Goal: Task Accomplishment & Management: Use online tool/utility

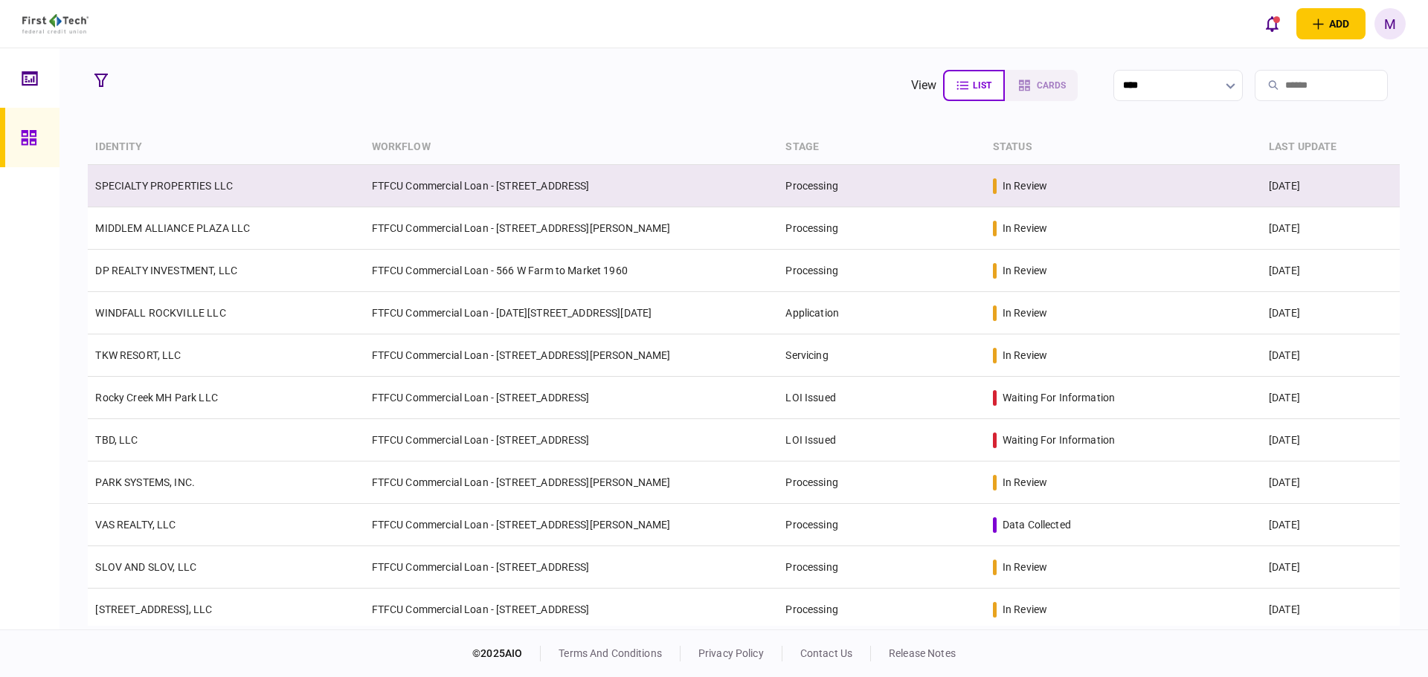
click at [321, 184] on td "SPECIALTY PROPERTIES LLC" at bounding box center [226, 186] width 276 height 42
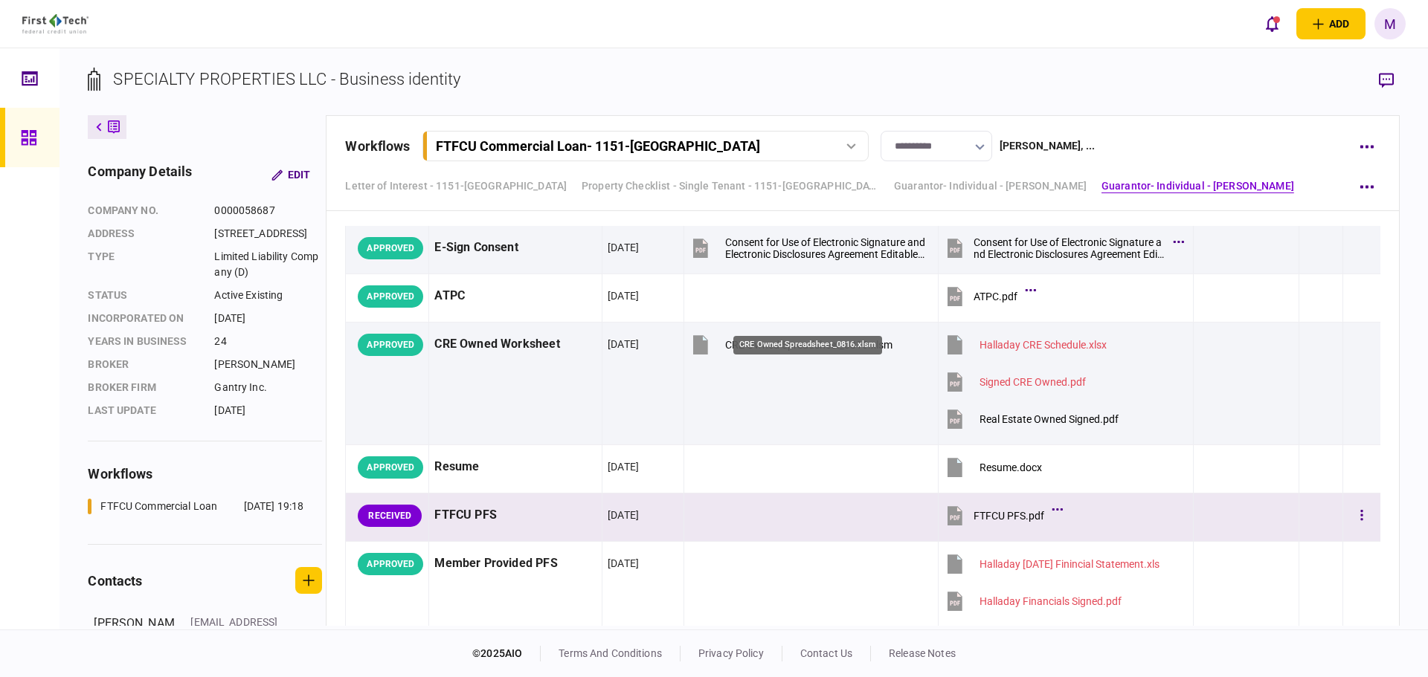
scroll to position [4511, 0]
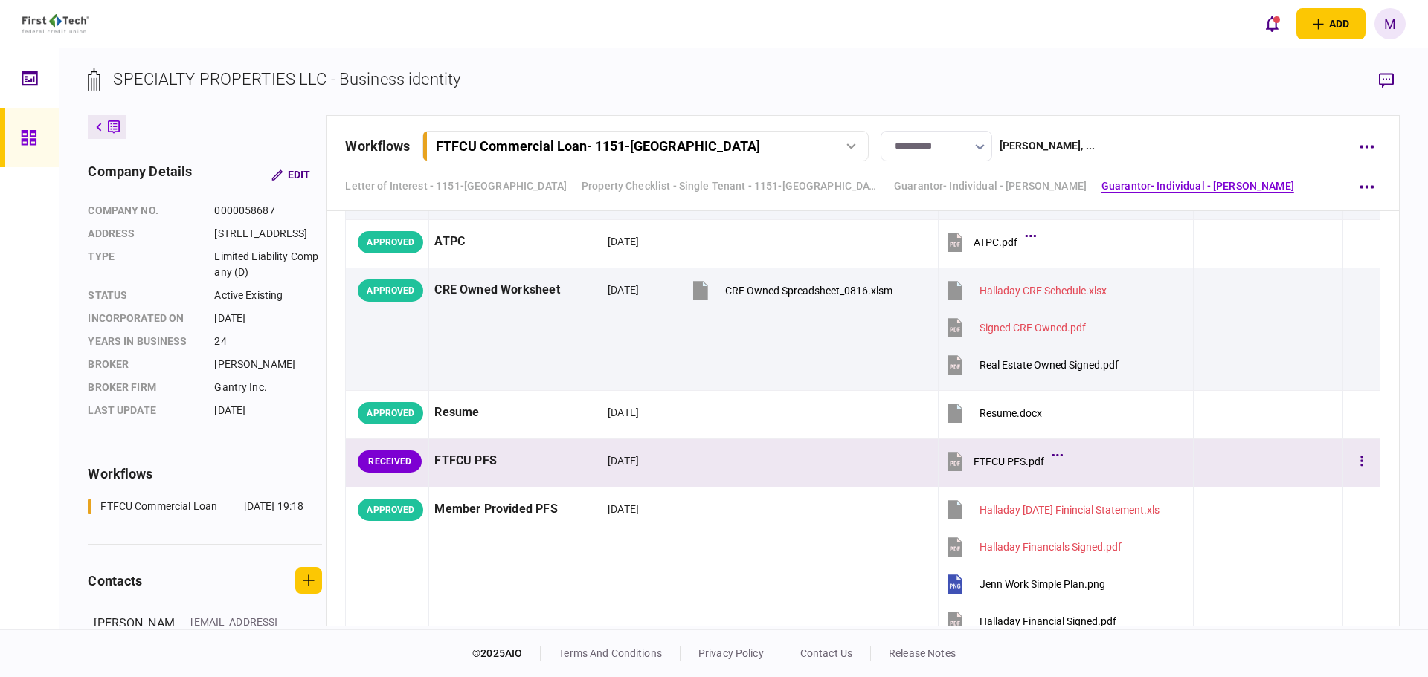
click at [950, 460] on icon at bounding box center [954, 461] width 15 height 19
click at [1361, 467] on button "button" at bounding box center [1361, 461] width 27 height 27
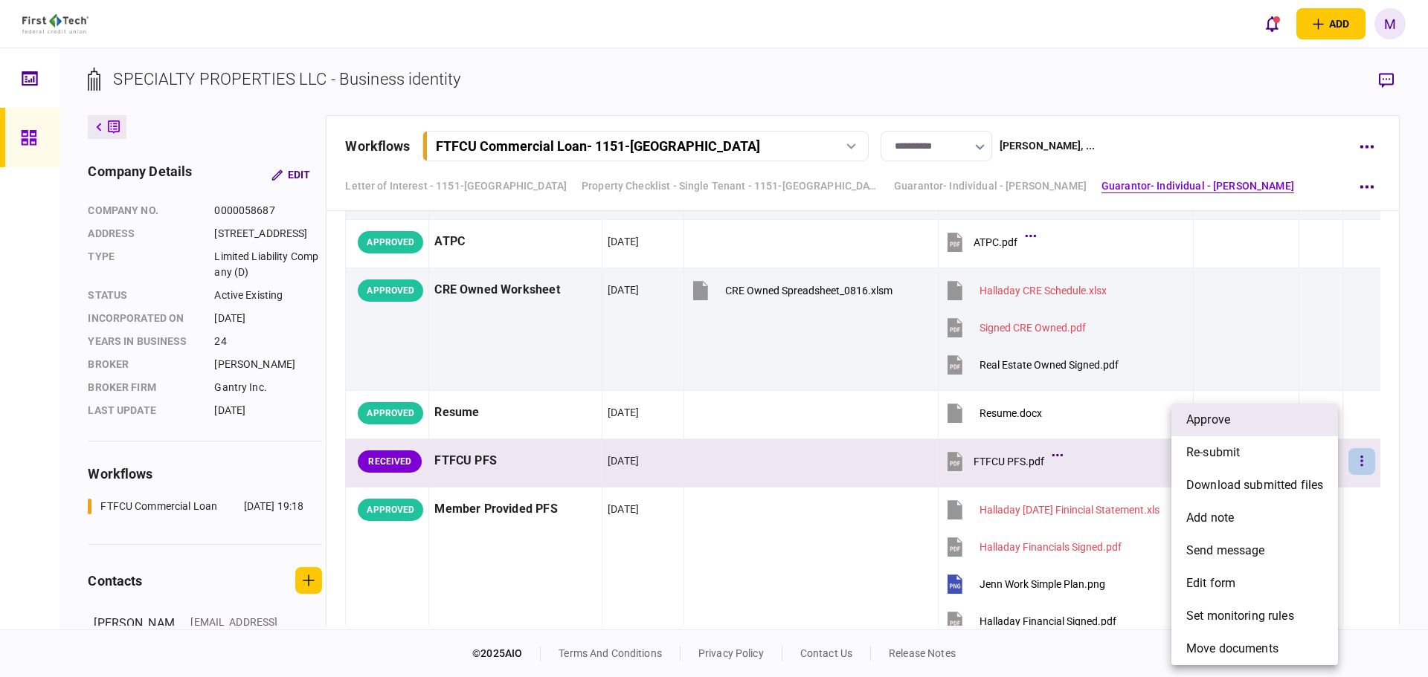
click at [1278, 428] on li "approve" at bounding box center [1254, 420] width 167 height 33
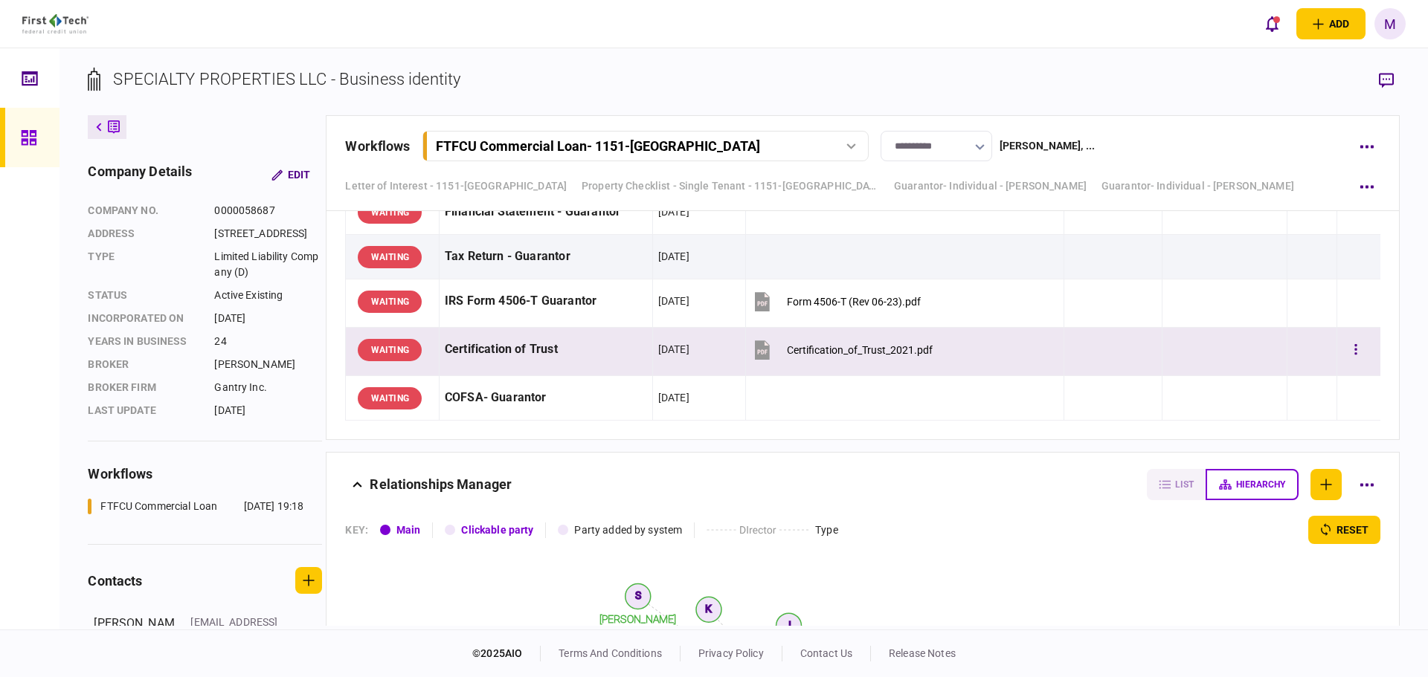
scroll to position [8653, 0]
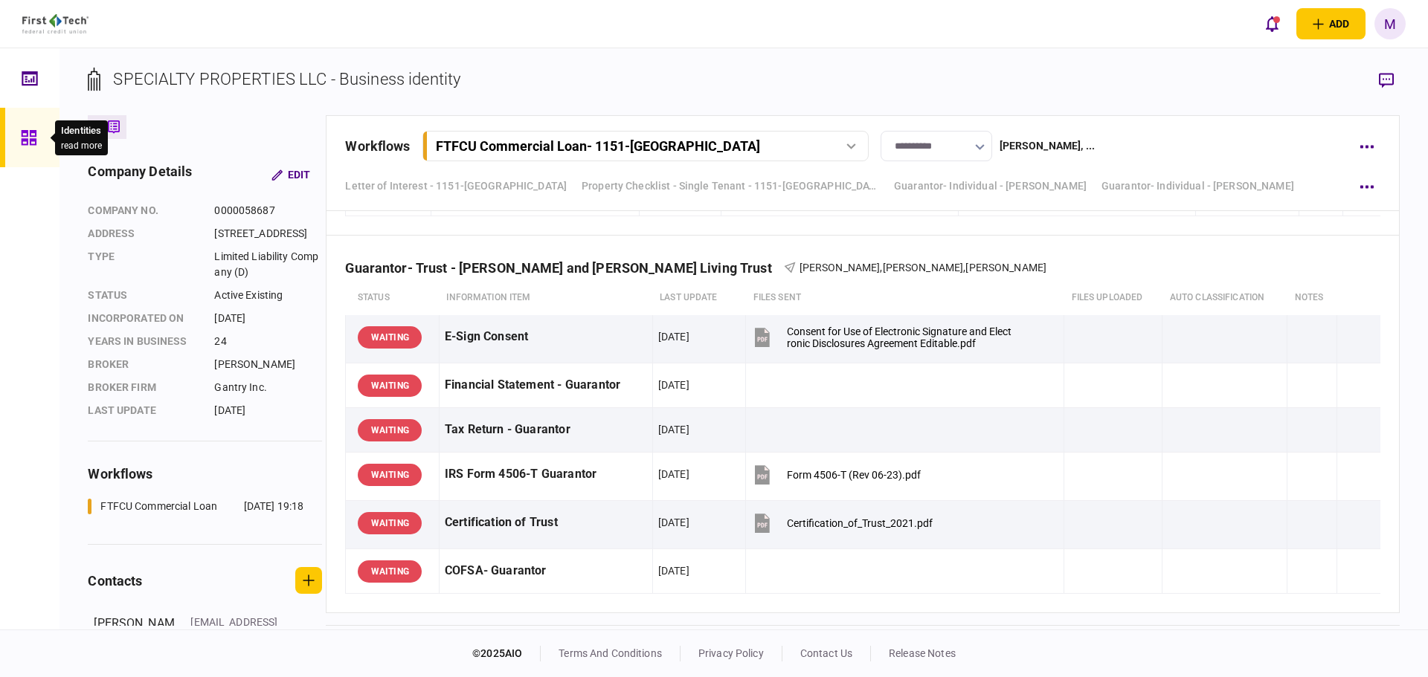
click at [37, 132] on div at bounding box center [33, 137] width 24 height 59
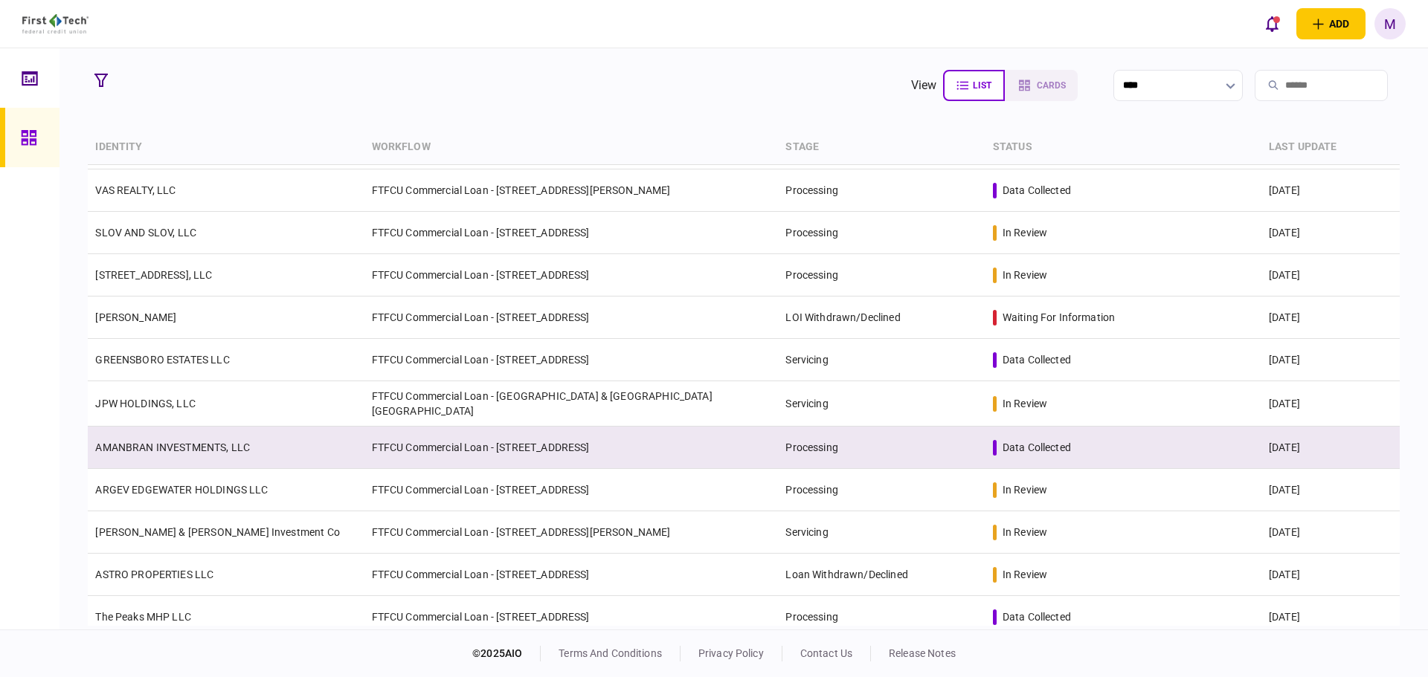
scroll to position [347, 0]
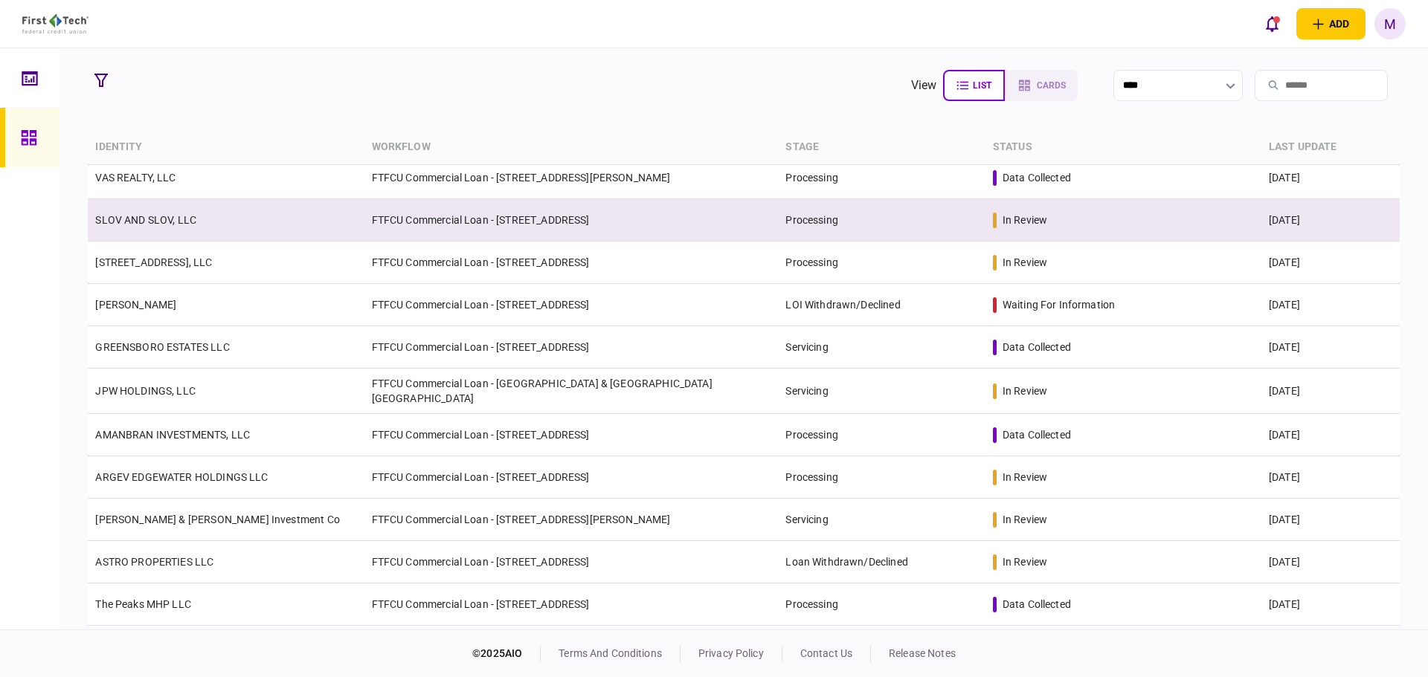
click at [258, 233] on td "SLOV AND SLOV, LLC" at bounding box center [226, 220] width 276 height 42
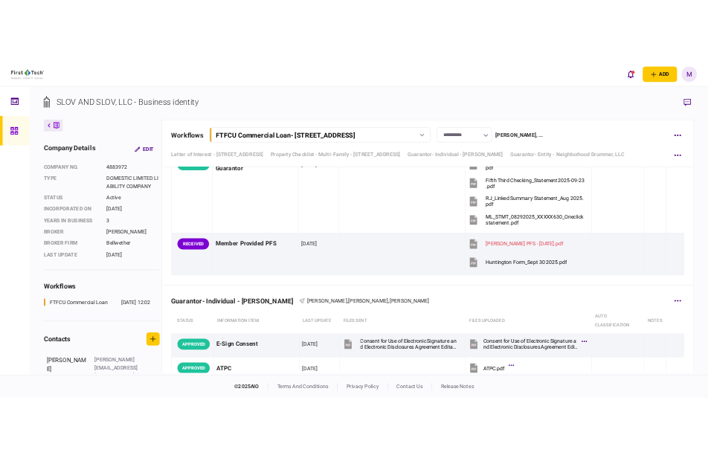
scroll to position [4684, 0]
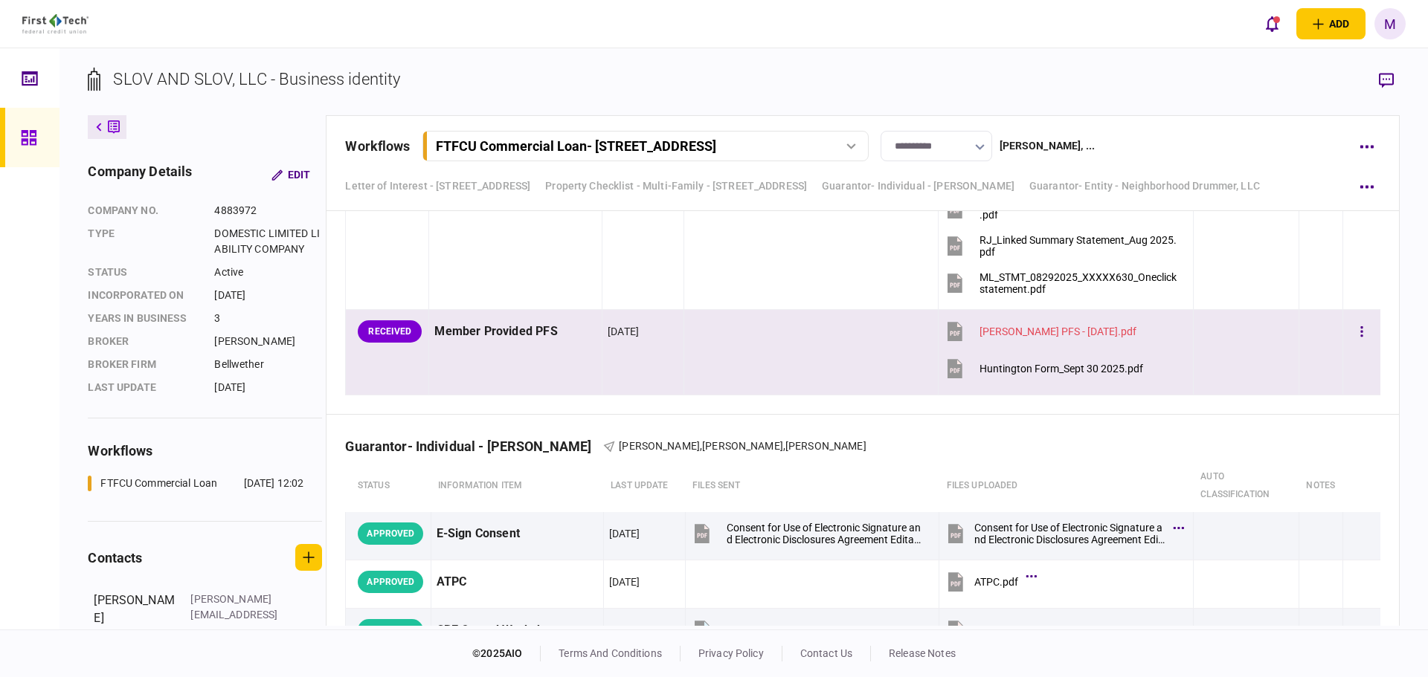
click at [952, 373] on icon at bounding box center [954, 368] width 15 height 19
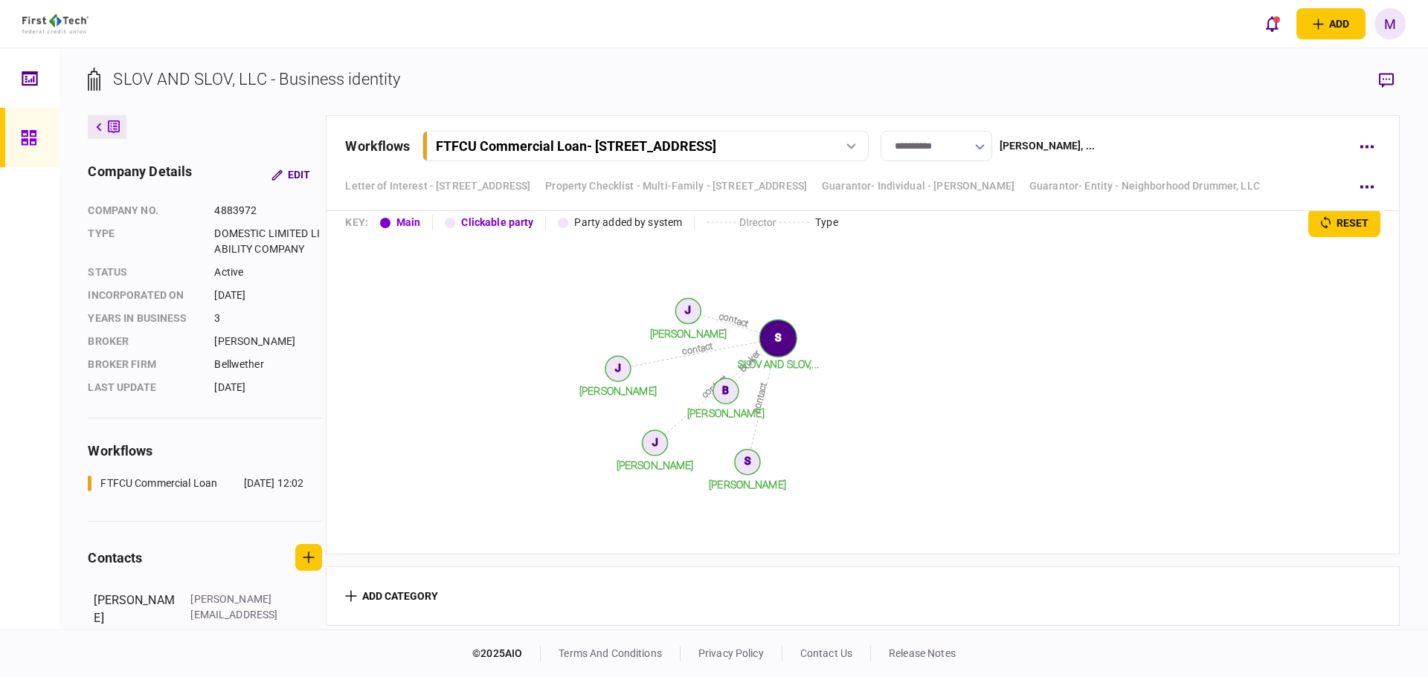
scroll to position [8281, 0]
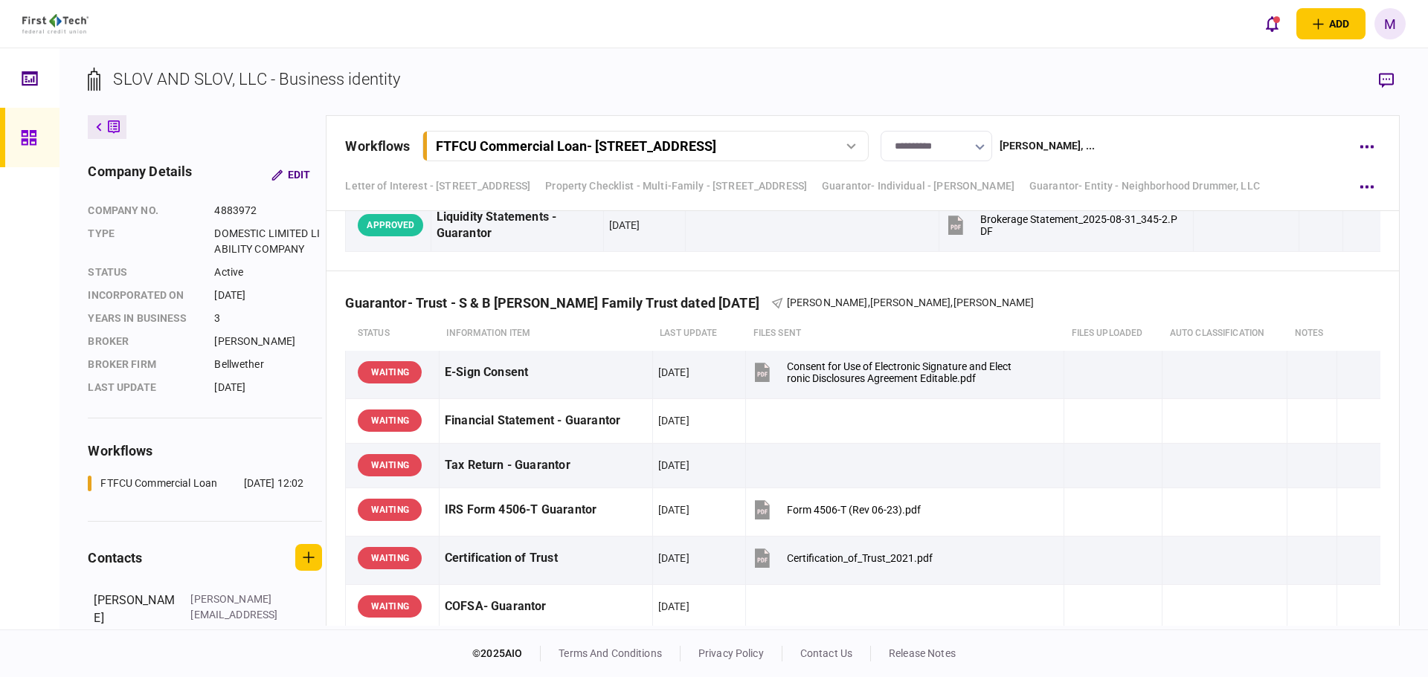
click at [46, 141] on link at bounding box center [29, 137] width 59 height 59
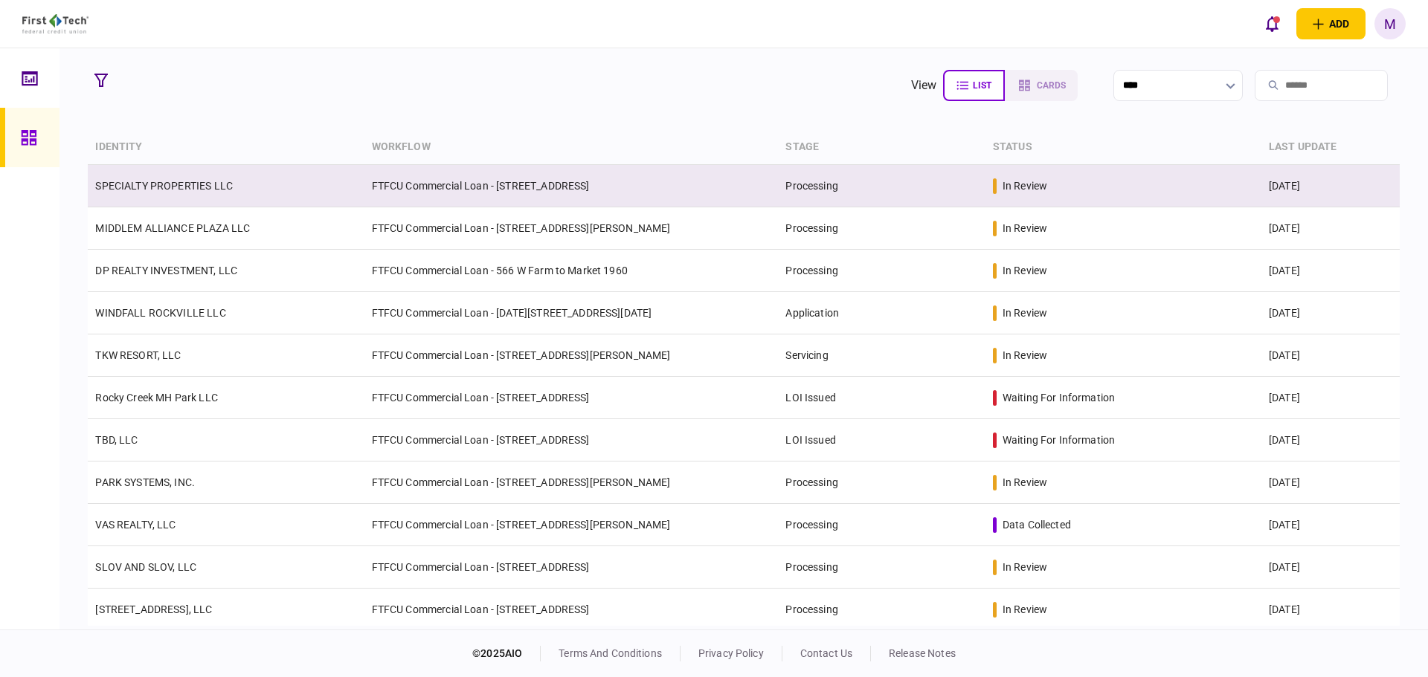
click at [437, 191] on td "FTFCU Commercial Loan - [STREET_ADDRESS]" at bounding box center [571, 186] width 414 height 42
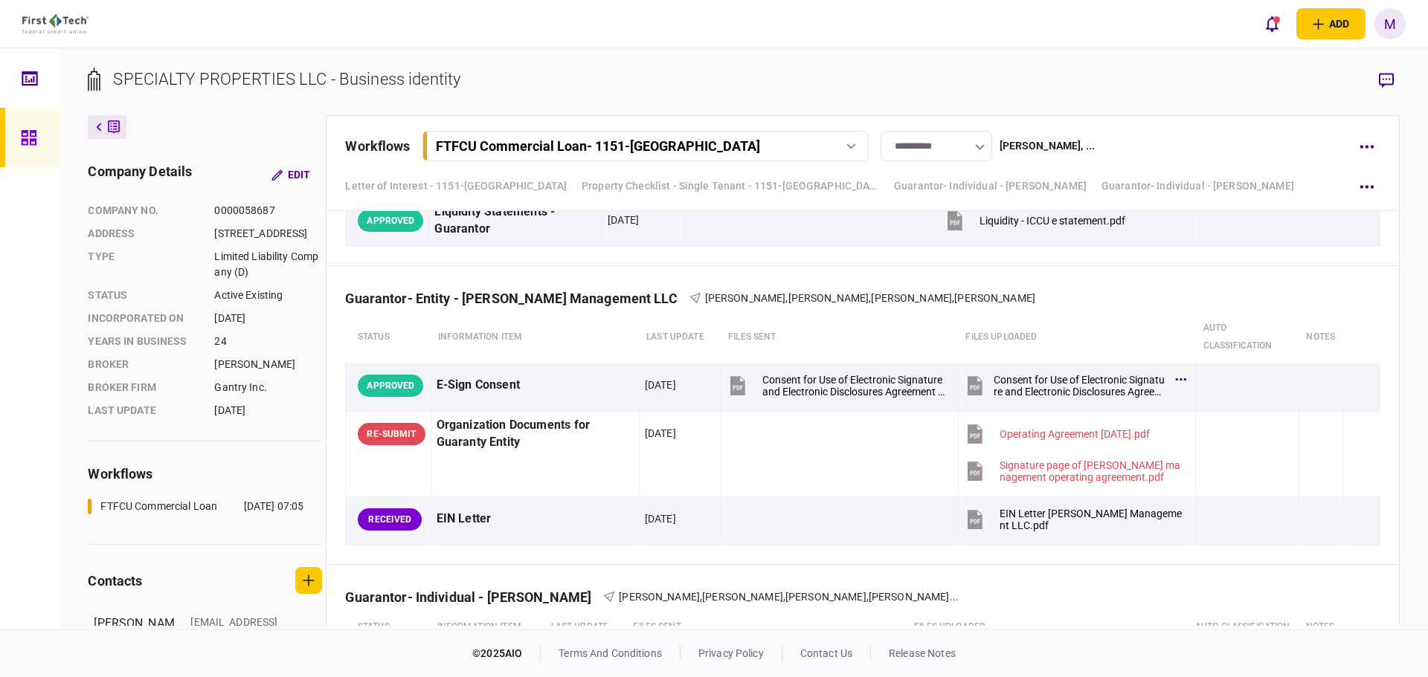
click at [878, 62] on div "SPECIALTY PROPERTIES LLC - Business identity company details Edit company no. 0…" at bounding box center [743, 338] width 1368 height 581
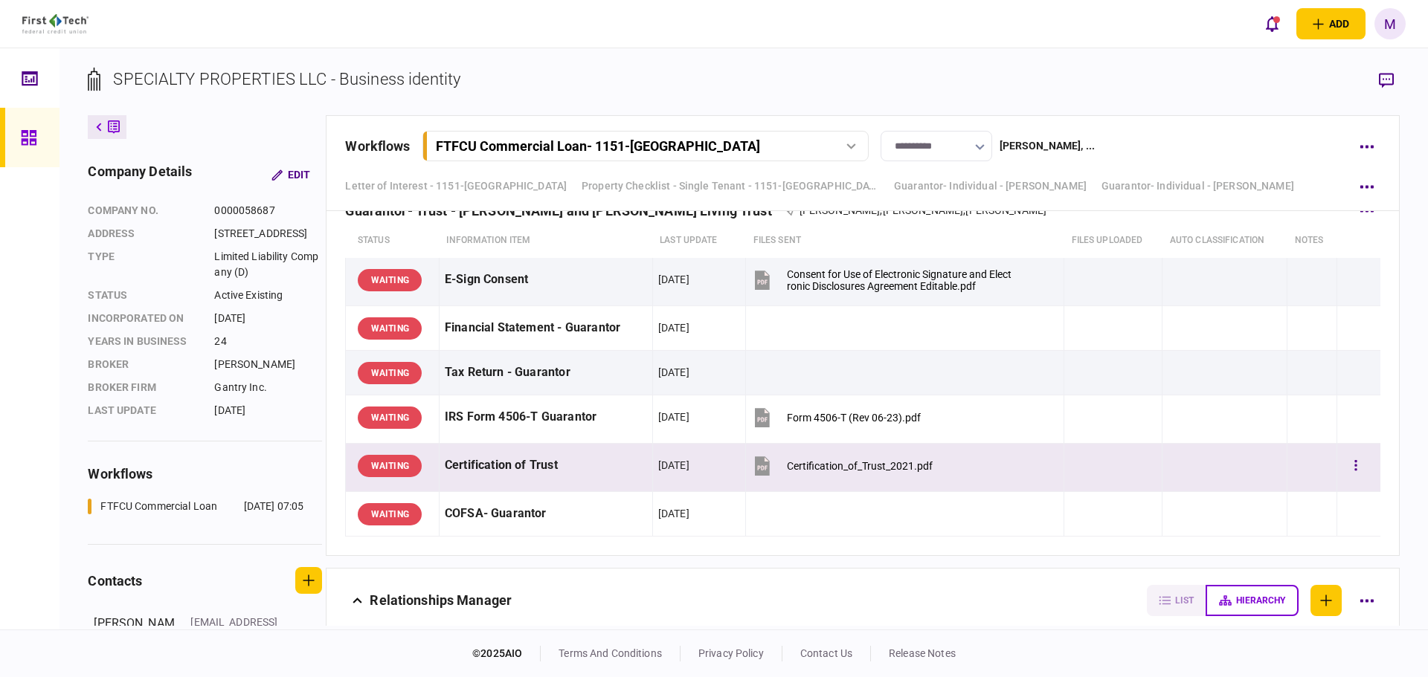
scroll to position [8653, 0]
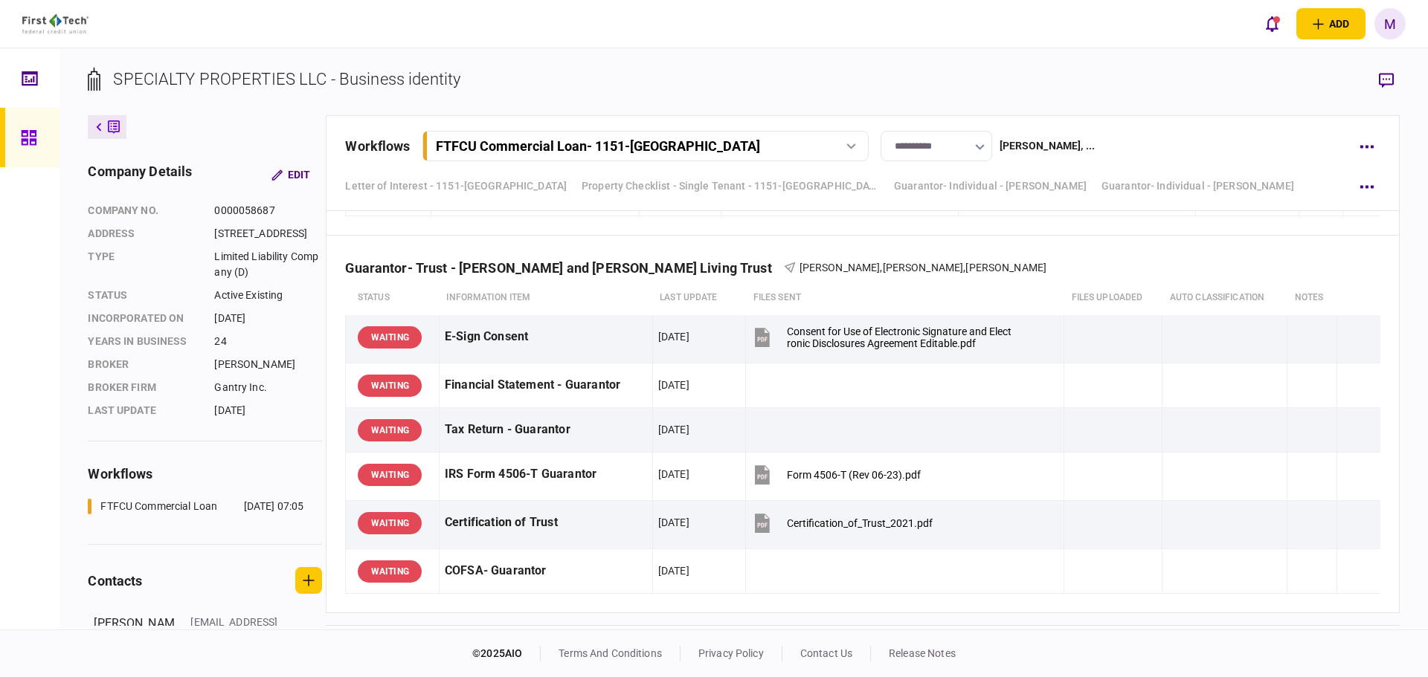
click at [583, 81] on section "SPECIALTY PROPERTIES LLC - Business identity" at bounding box center [743, 91] width 1311 height 48
